Goal: Transaction & Acquisition: Purchase product/service

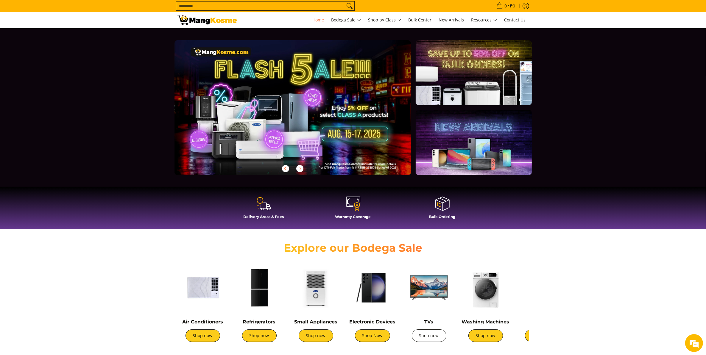
click at [429, 335] on link "Shop now" at bounding box center [429, 335] width 35 height 12
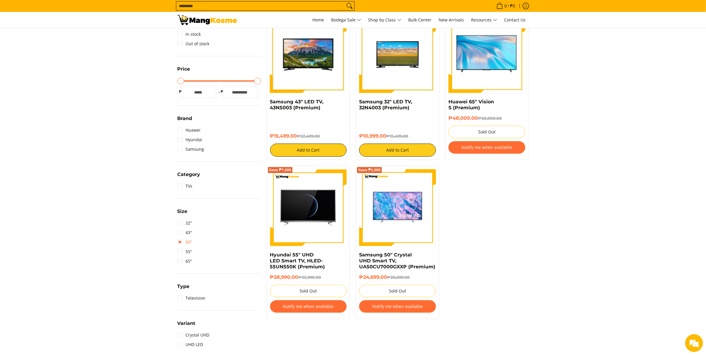
click at [182, 242] on link "50"" at bounding box center [184, 242] width 15 height 10
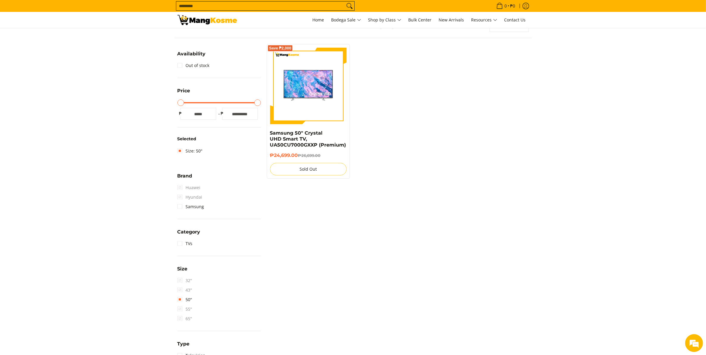
scroll to position [79, 0]
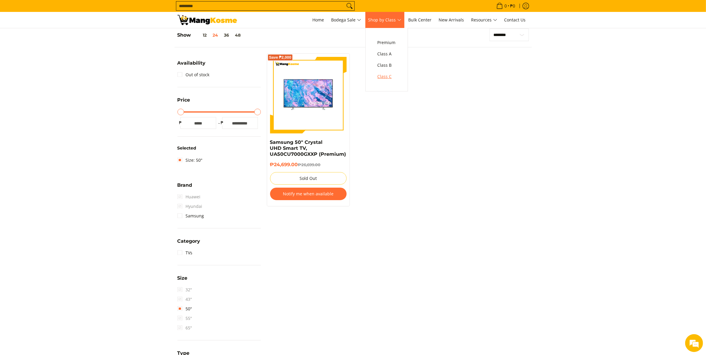
click at [386, 80] on span "Class C" at bounding box center [386, 76] width 18 height 7
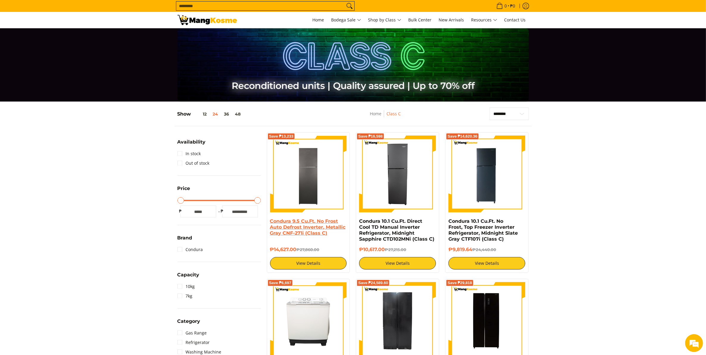
click at [303, 223] on link "Condura 9.5 Cu.Ft. No Frost Auto Defrost Inverter, Metallic Gray CNF-271i (Clas…" at bounding box center [308, 227] width 76 height 18
